Goal: Task Accomplishment & Management: Use online tool/utility

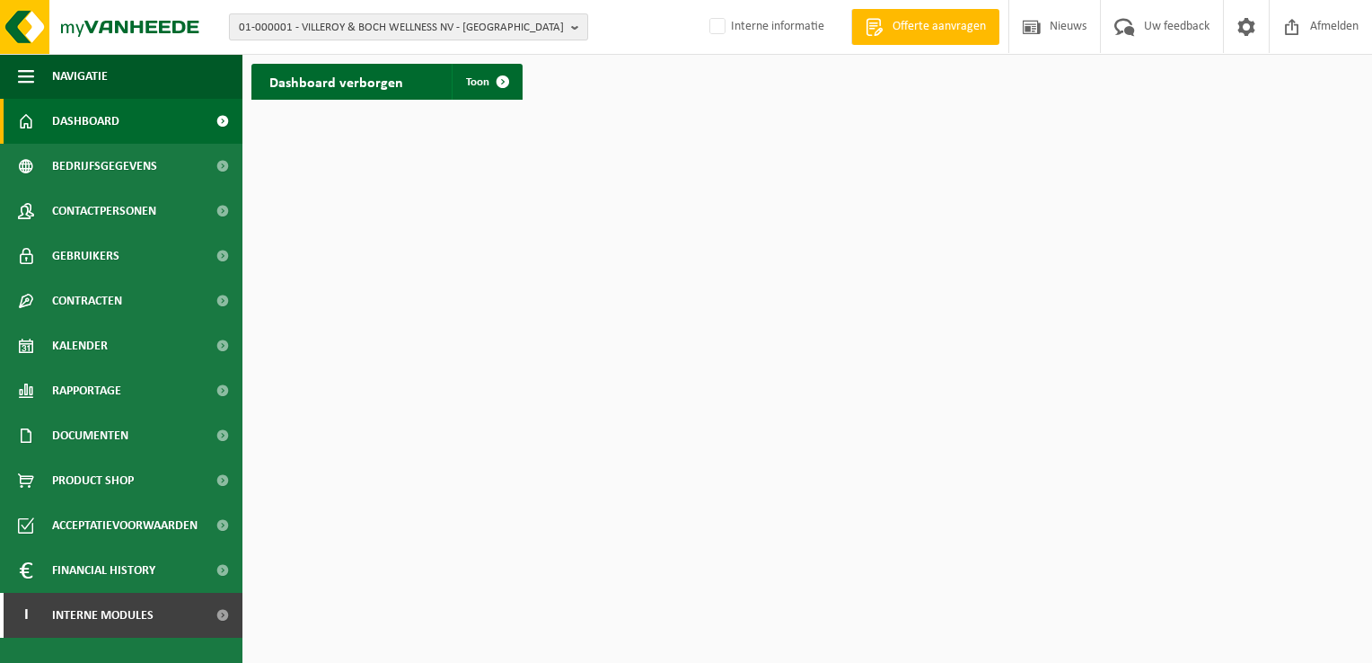
click at [315, 25] on span "01-000001 - VILLEROY & BOCH WELLNESS NV - [GEOGRAPHIC_DATA]" at bounding box center [401, 27] width 325 height 27
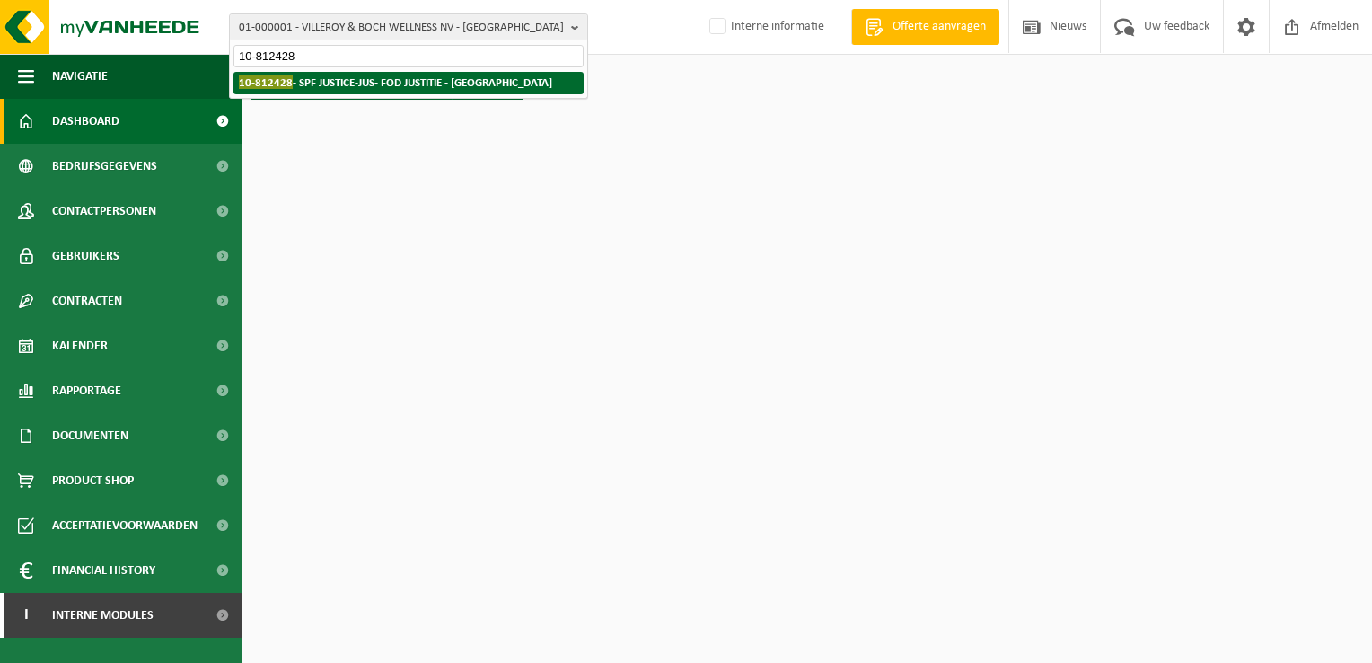
type input "10-812428"
click at [348, 88] on strong "10-812428 - SPF JUSTICE-JUS- FOD JUSTITIE - [GEOGRAPHIC_DATA]" at bounding box center [395, 81] width 313 height 13
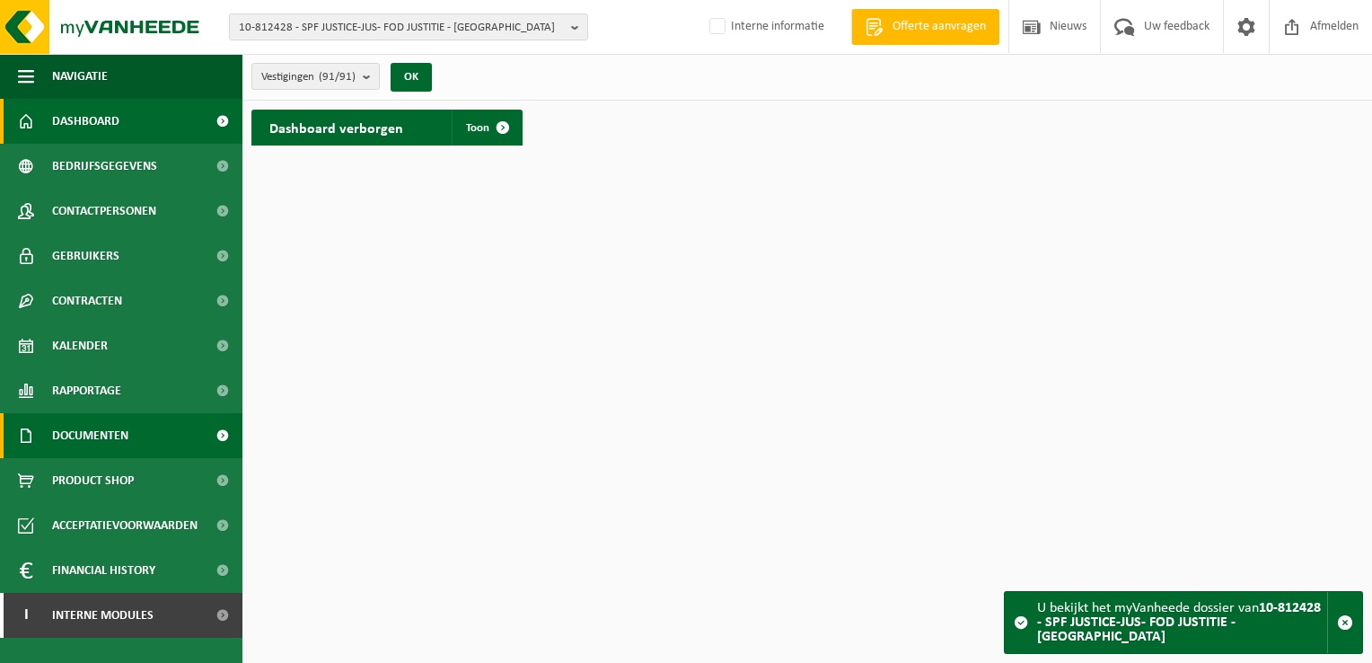
click at [82, 440] on span "Documenten" at bounding box center [90, 435] width 76 height 45
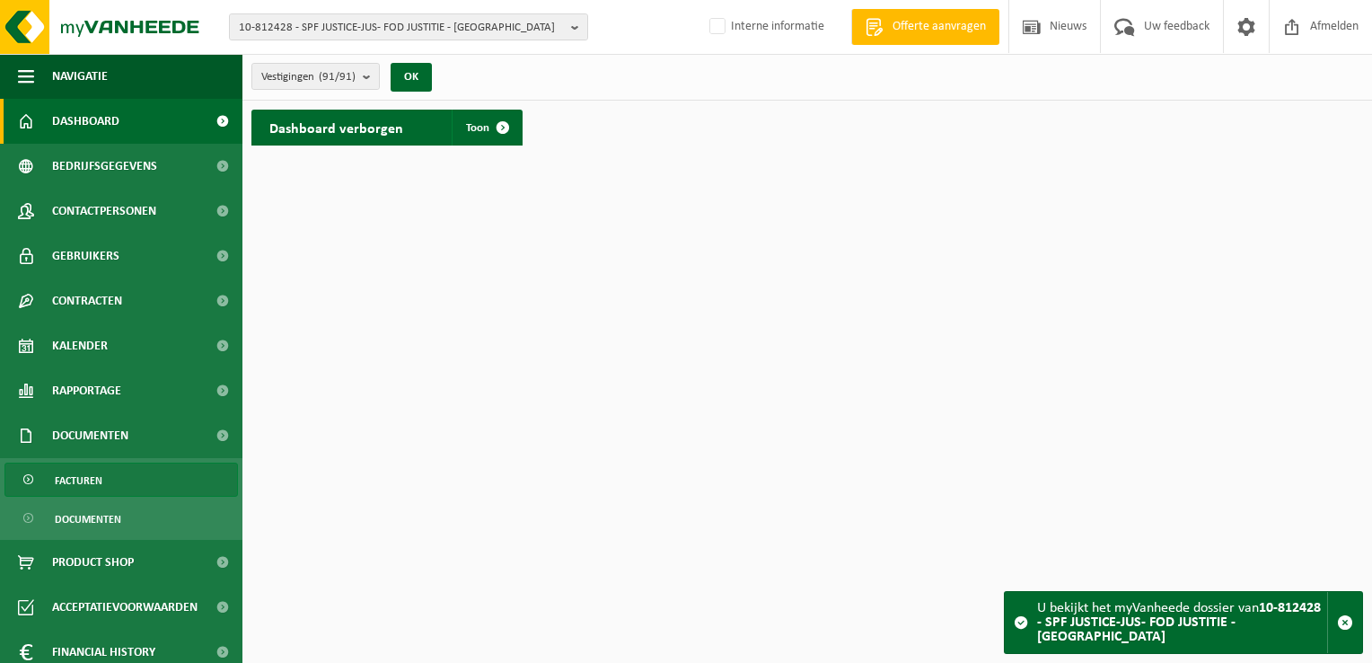
click at [101, 481] on link "Facturen" at bounding box center [121, 480] width 234 height 34
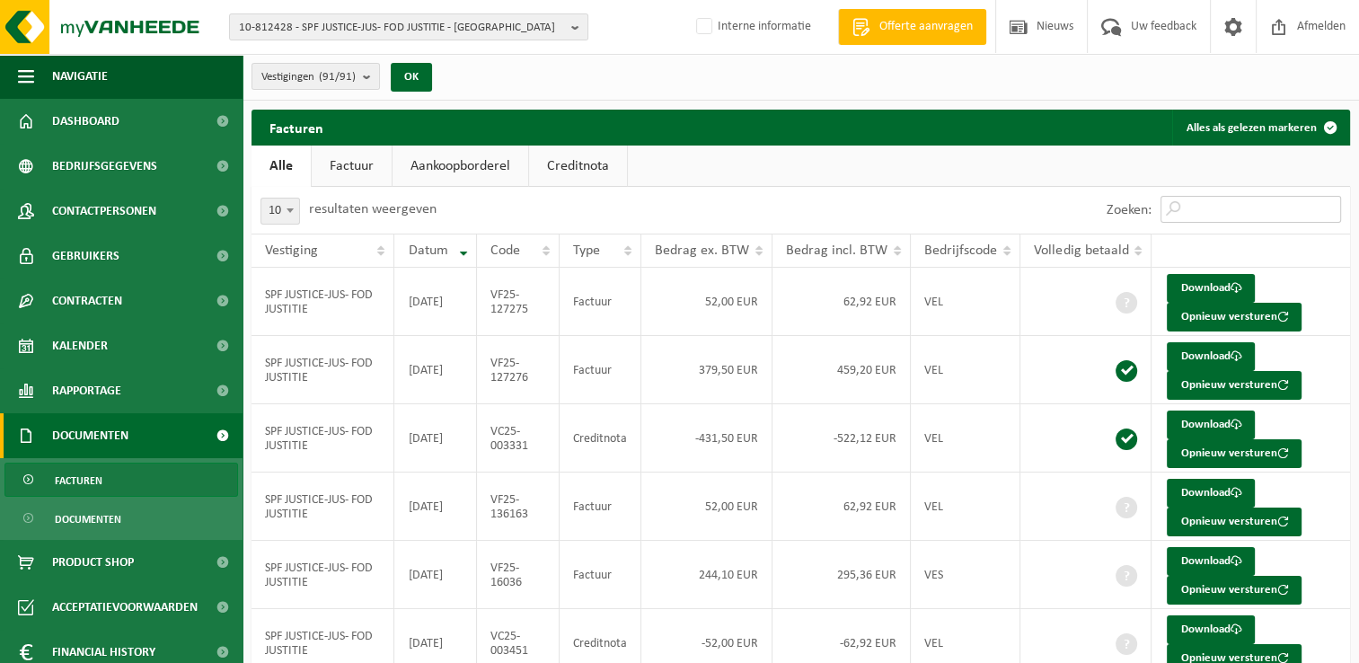
click at [1285, 214] on input "Zoeken:" at bounding box center [1250, 209] width 181 height 27
paste input "VF25-136163"
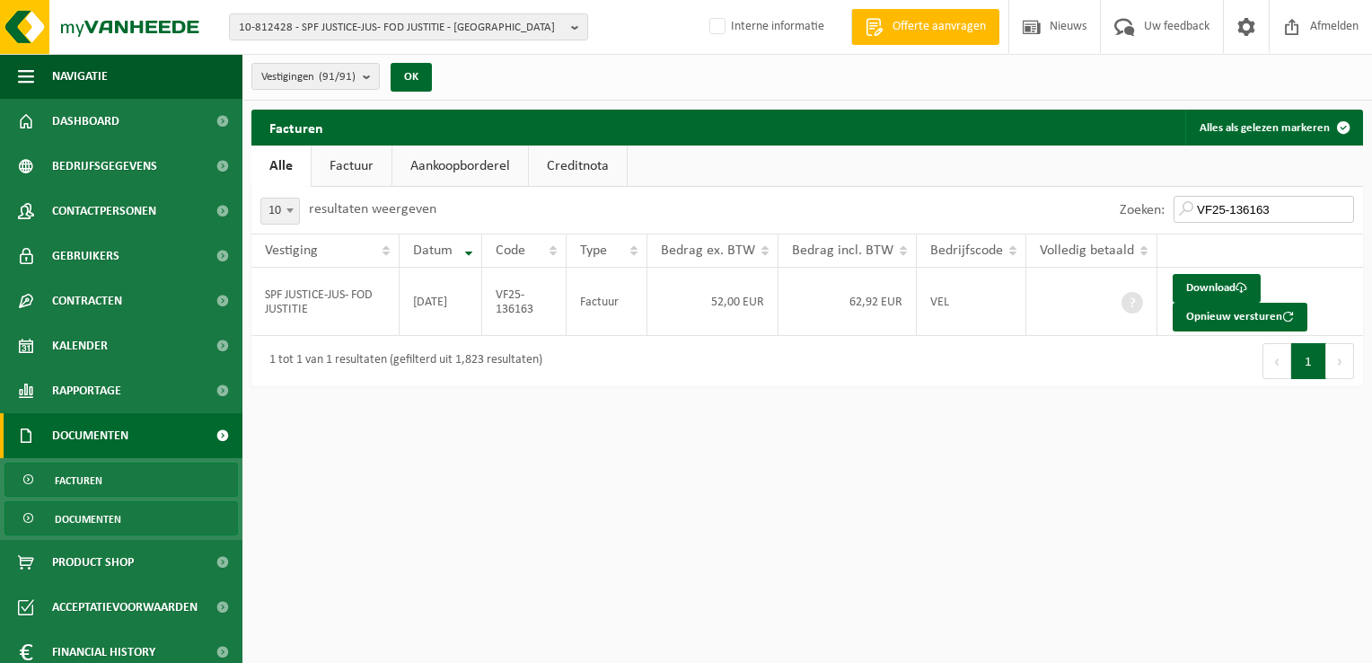
type input "VF25-136163"
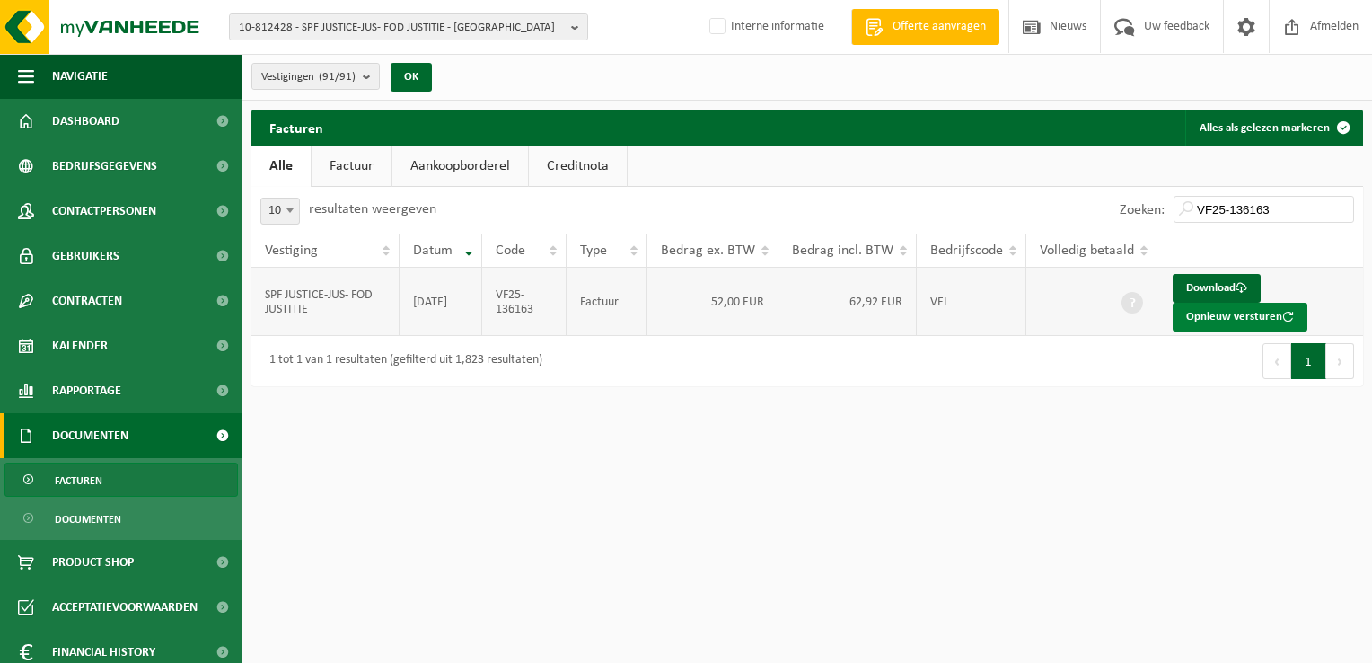
click at [1233, 321] on button "Opnieuw versturen" at bounding box center [1240, 317] width 135 height 29
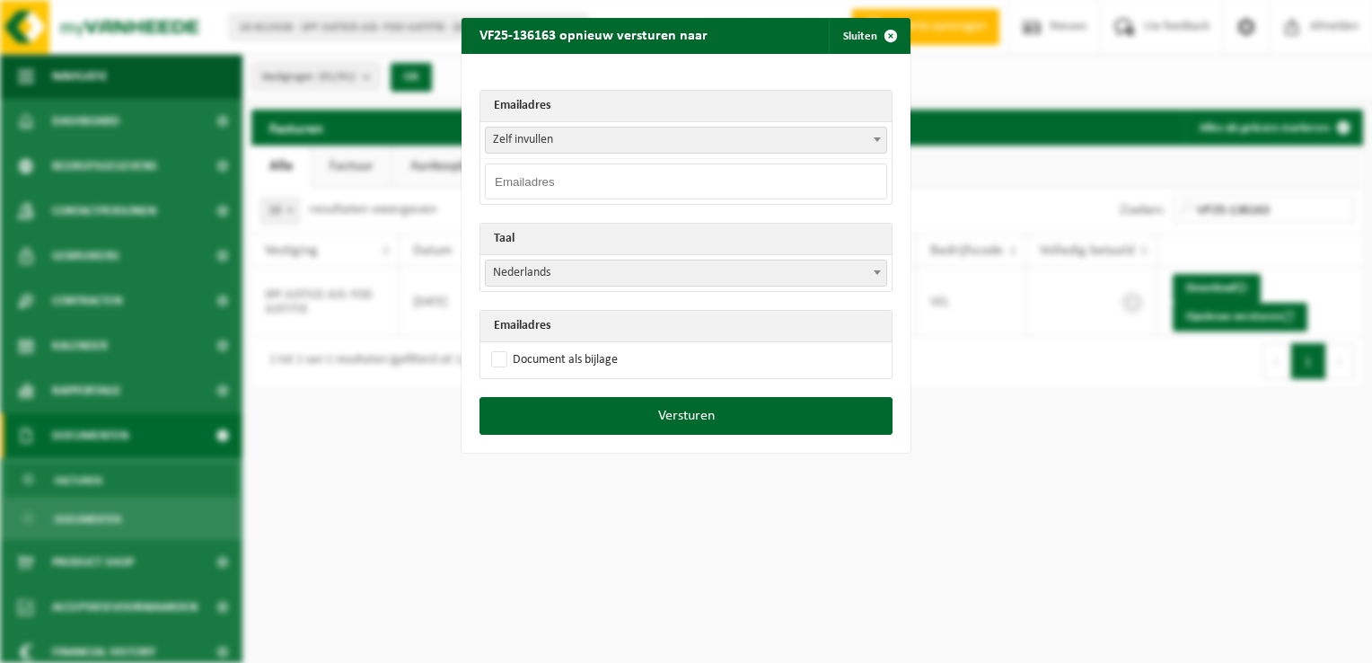
click at [523, 181] on input "email" at bounding box center [686, 181] width 402 height 36
paste input "facturatie.brugge@just.fgov.be"
click at [695, 174] on input "facturatie.brugge@just.fgov.be" at bounding box center [686, 181] width 402 height 36
type input "facturatie.brugge@just.fgov.be"
click at [558, 35] on h2 "VF25-136163 opnieuw versturen naar" at bounding box center [594, 35] width 264 height 34
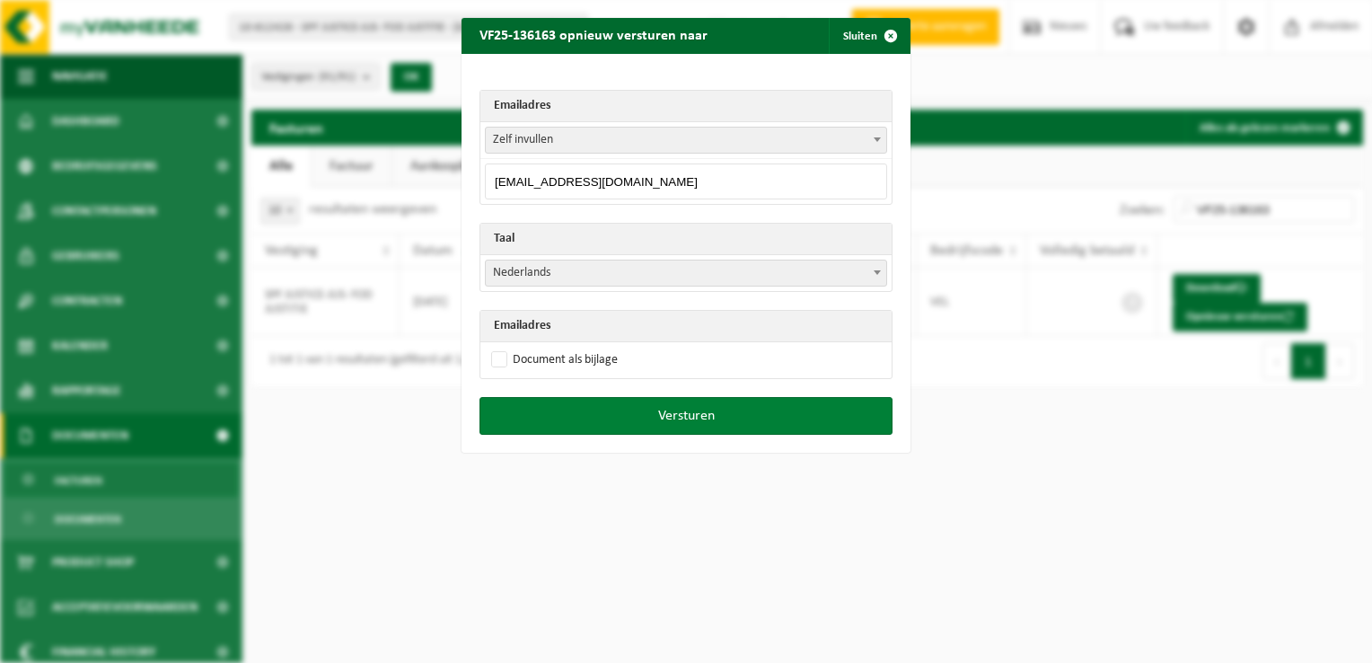
click at [605, 417] on button "Versturen" at bounding box center [686, 416] width 413 height 38
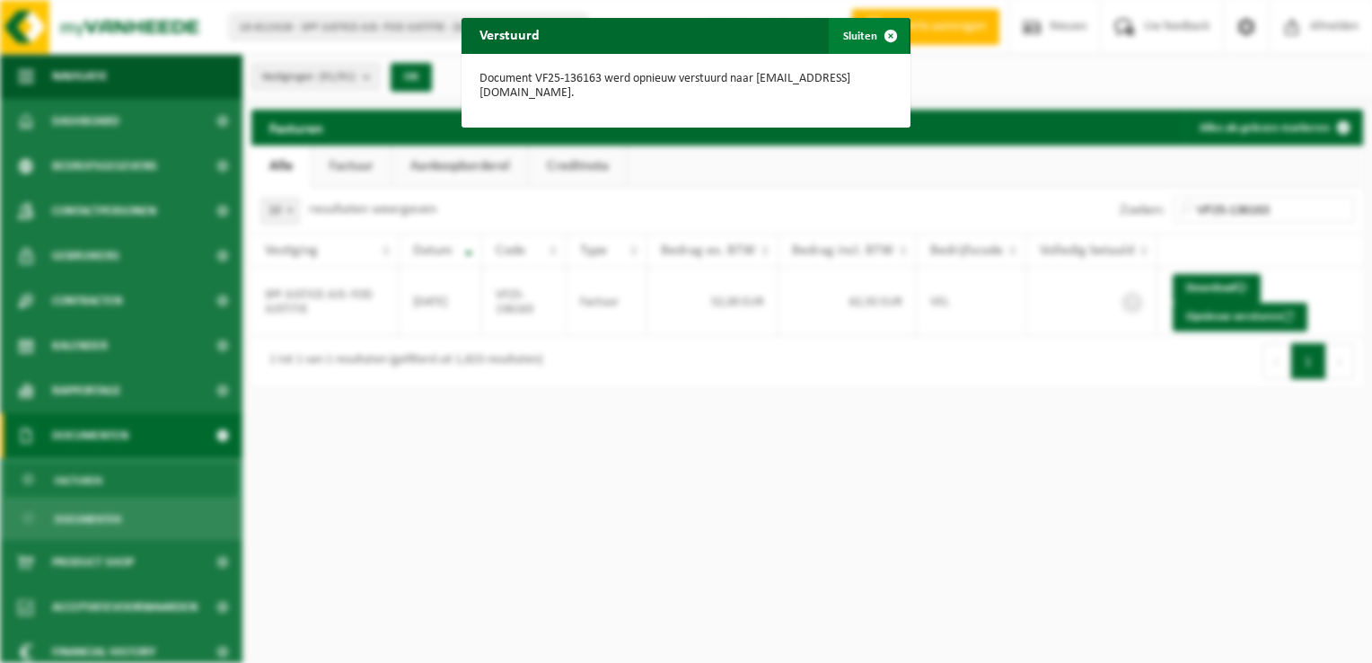
click at [886, 36] on span "button" at bounding box center [891, 36] width 36 height 36
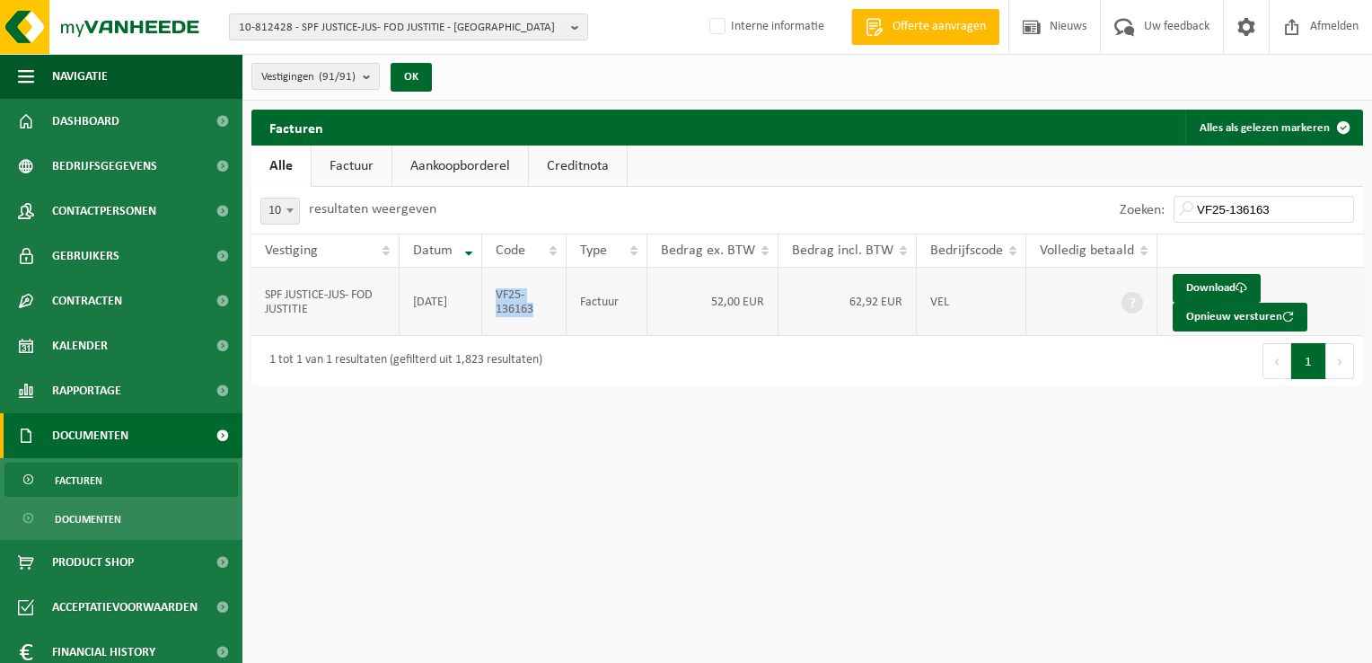
drag, startPoint x: 544, startPoint y: 312, endPoint x: 500, endPoint y: 296, distance: 46.6
click at [500, 296] on td "VF25-136163" at bounding box center [524, 302] width 84 height 68
copy td "VF25-136163"
click at [350, 25] on span "10-812428 - SPF JUSTICE-JUS- FOD JUSTITIE - BRUXELLES" at bounding box center [401, 27] width 325 height 27
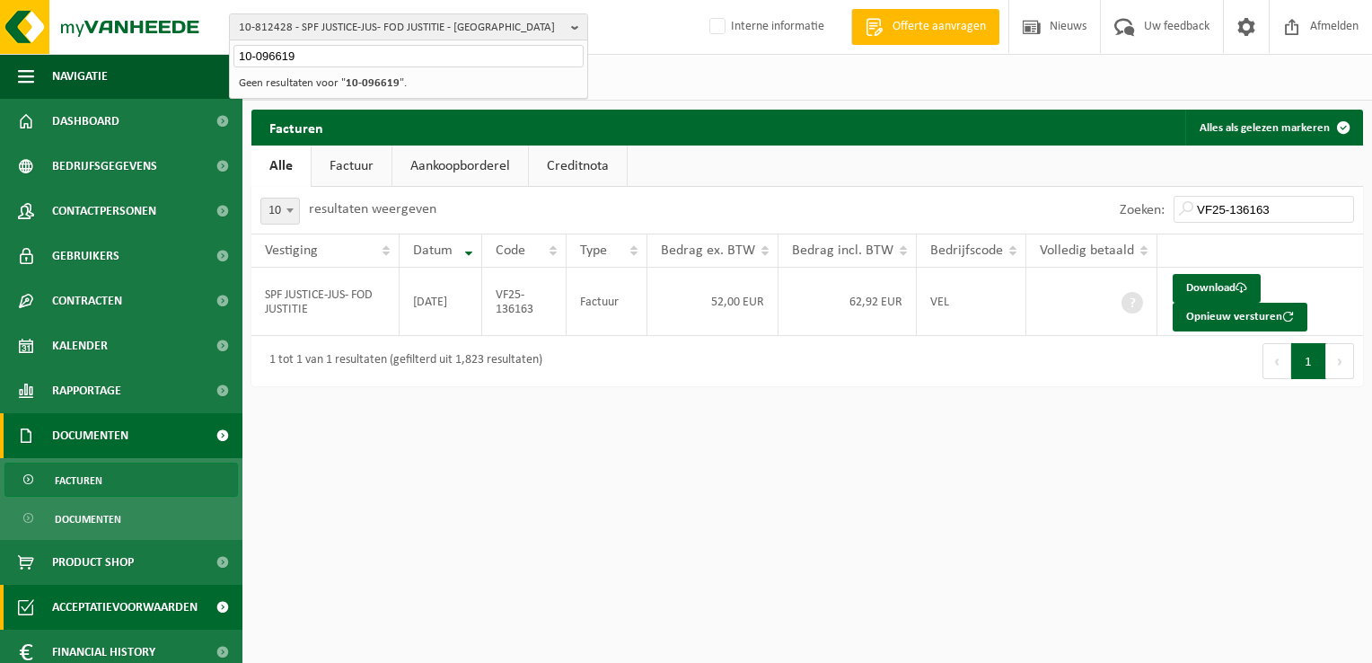
type input "10-096619"
